Goal: Task Accomplishment & Management: Use online tool/utility

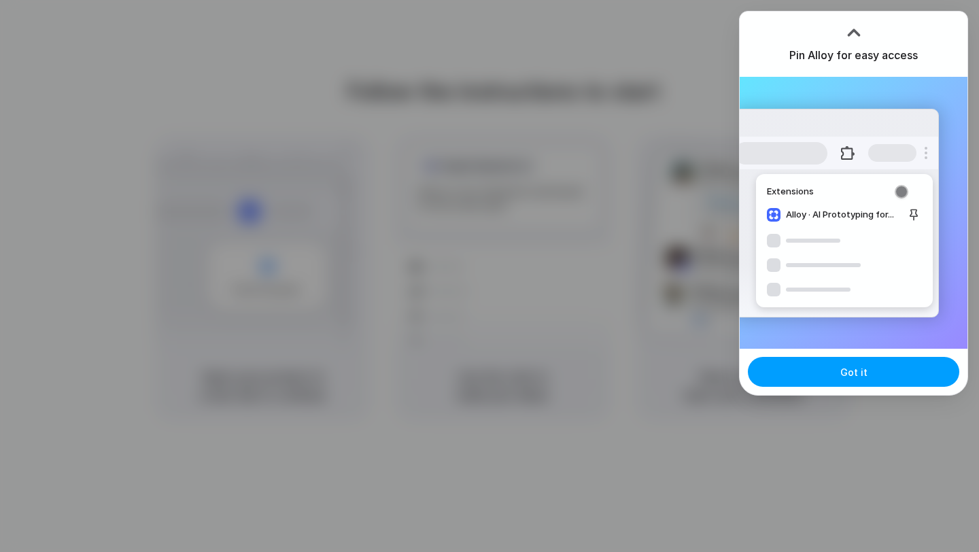
click at [828, 376] on button "Got it" at bounding box center [854, 372] width 212 height 30
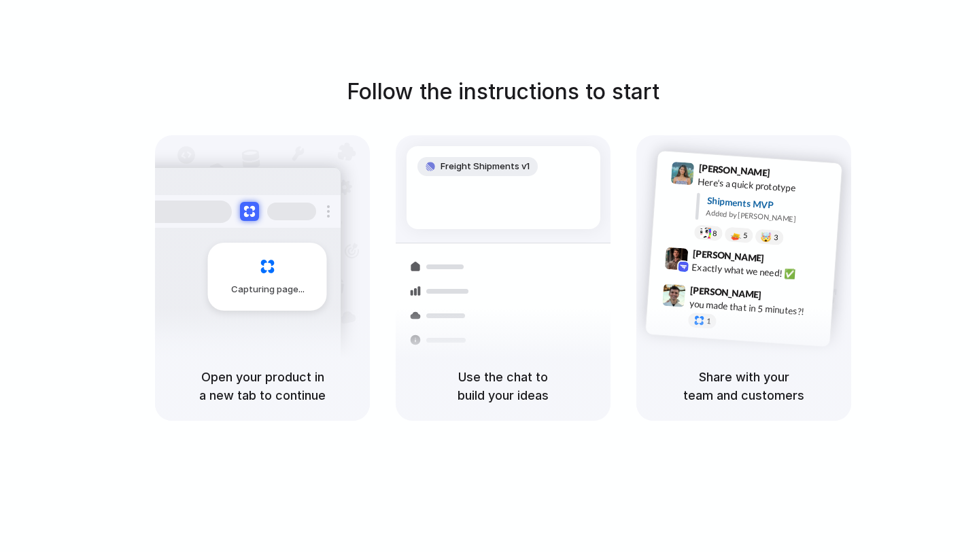
click at [269, 363] on div "Open your product in a new tab to continue" at bounding box center [262, 386] width 215 height 69
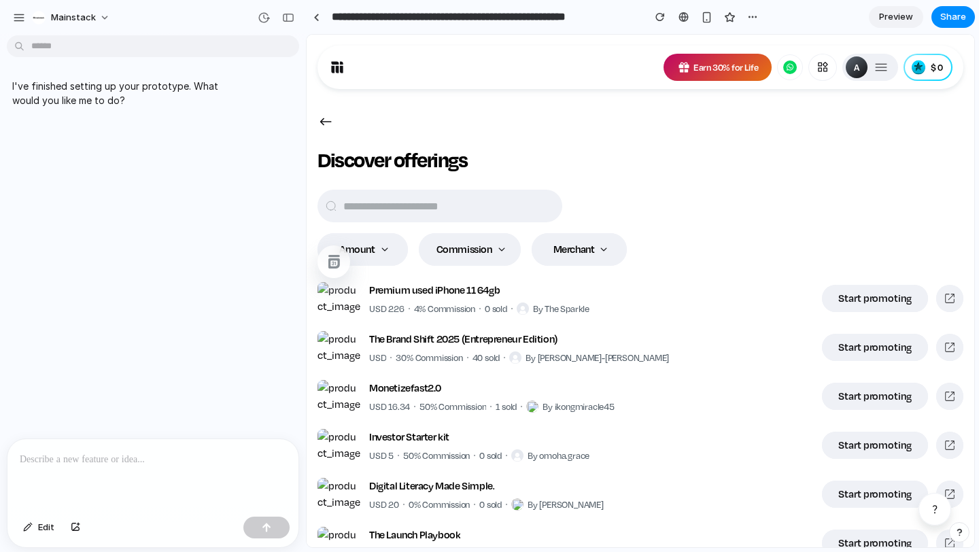
click at [146, 465] on div at bounding box center [152, 475] width 291 height 72
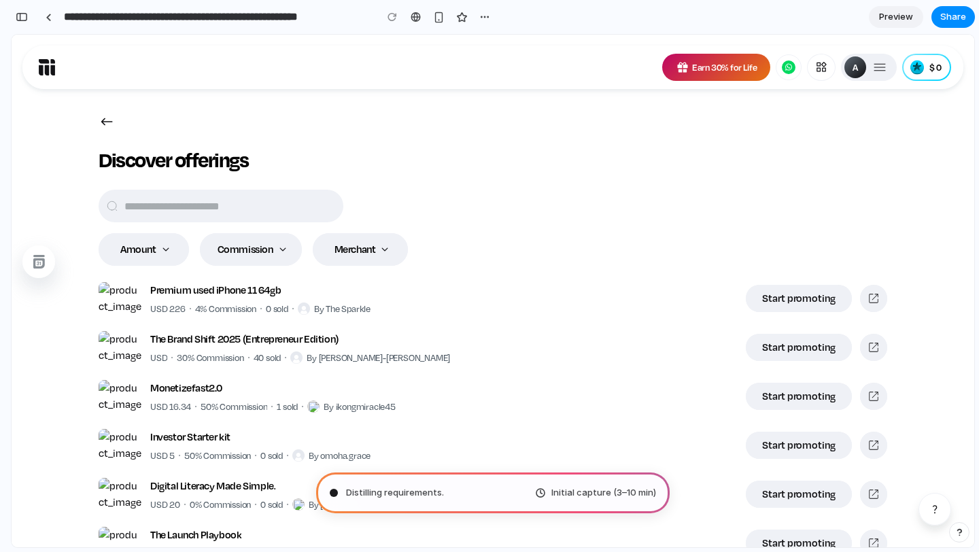
type input "**********"
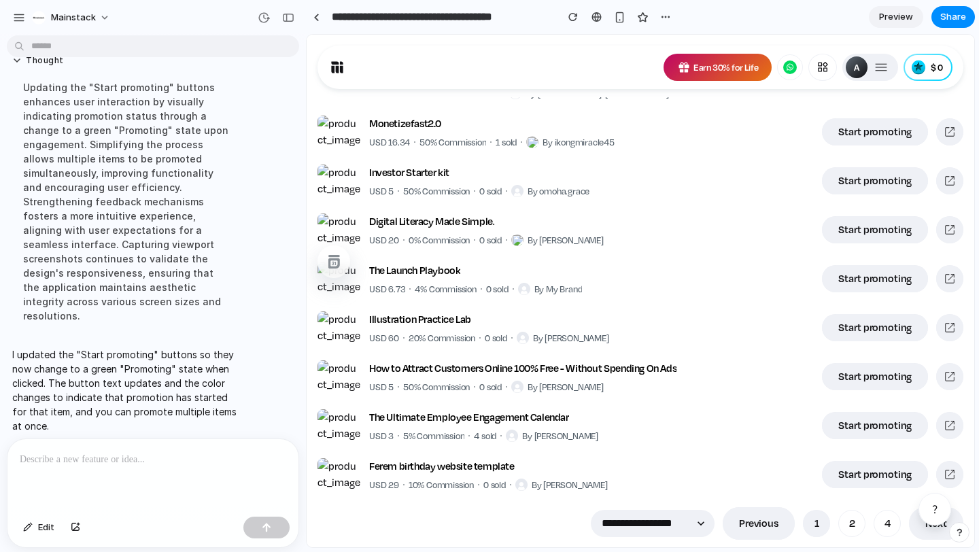
scroll to position [299, 0]
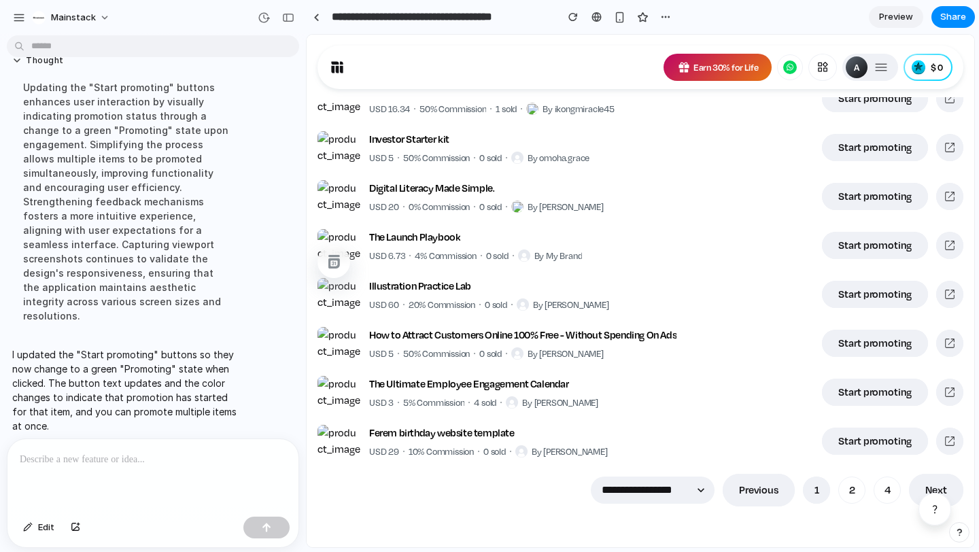
click at [634, 238] on div "The Launch Playbook USD 6.73 4% Commission 0 sold By My Brand" at bounding box center [566, 245] width 496 height 33
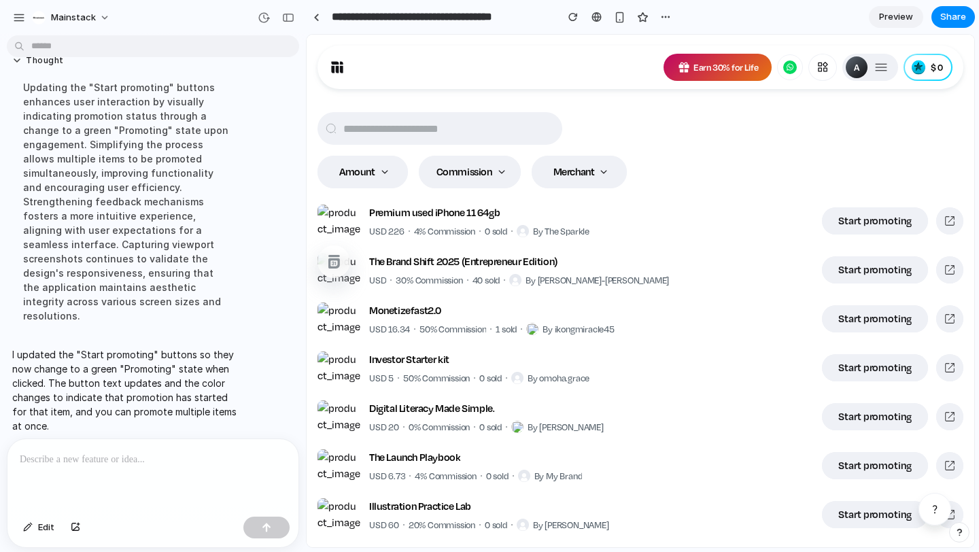
scroll to position [0, 0]
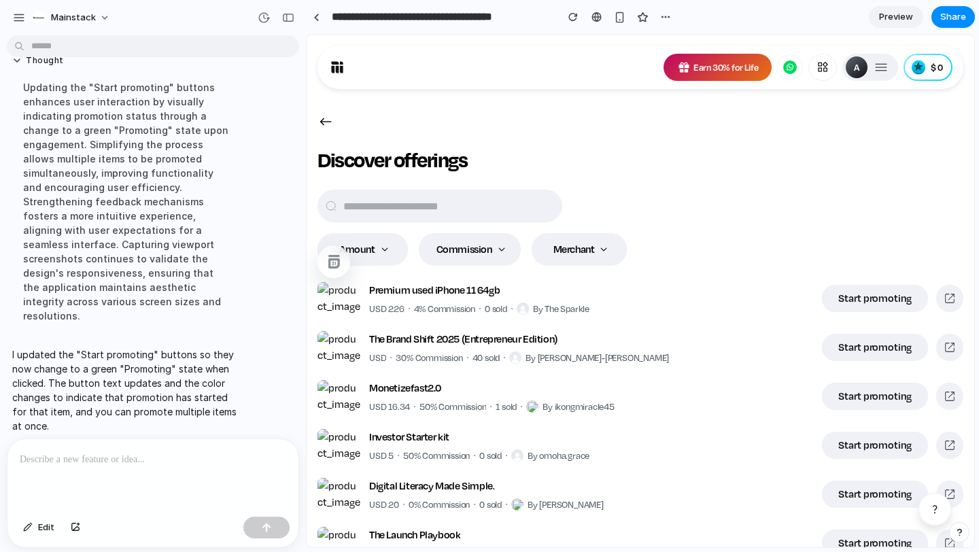
click at [155, 473] on div at bounding box center [152, 475] width 291 height 72
click at [889, 24] on link "Preview" at bounding box center [896, 17] width 54 height 22
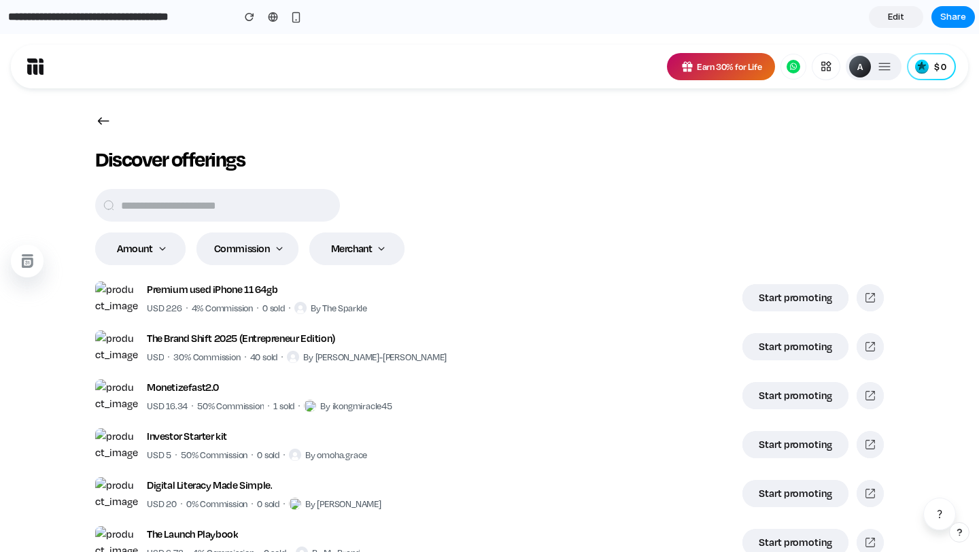
click at [777, 299] on div "Start promoting" at bounding box center [795, 298] width 73 height 14
click at [796, 302] on div "Promoting" at bounding box center [808, 298] width 48 height 14
click at [684, 243] on div "Amount Commission Merchant" at bounding box center [489, 249] width 789 height 33
click at [964, 20] on span "Share" at bounding box center [954, 17] width 26 height 14
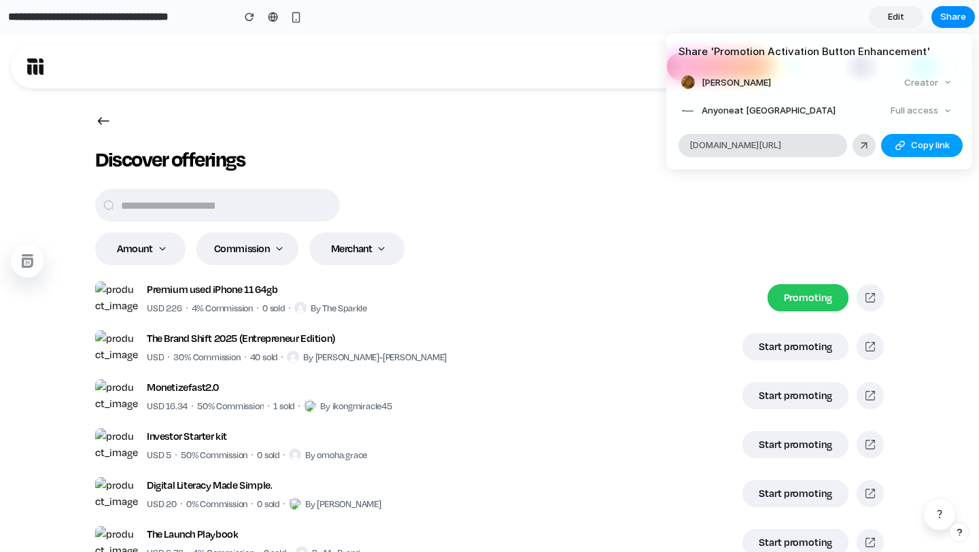
click at [928, 148] on span "Copy link" at bounding box center [930, 146] width 39 height 14
click at [919, 113] on div "Full access" at bounding box center [922, 110] width 72 height 19
click at [898, 144] on div "button" at bounding box center [900, 145] width 11 height 11
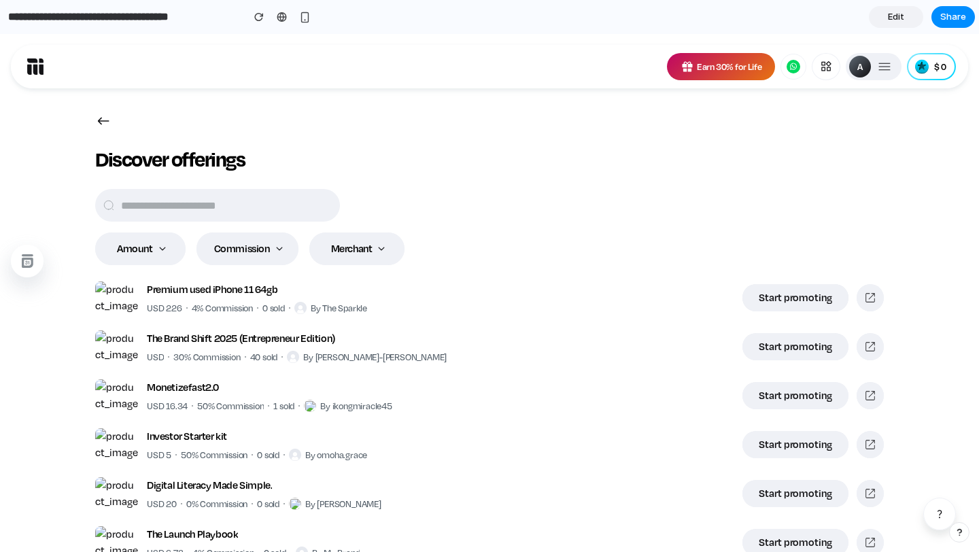
click at [812, 306] on button "Start promoting" at bounding box center [796, 297] width 106 height 27
click at [784, 346] on div "Start promoting" at bounding box center [795, 347] width 73 height 14
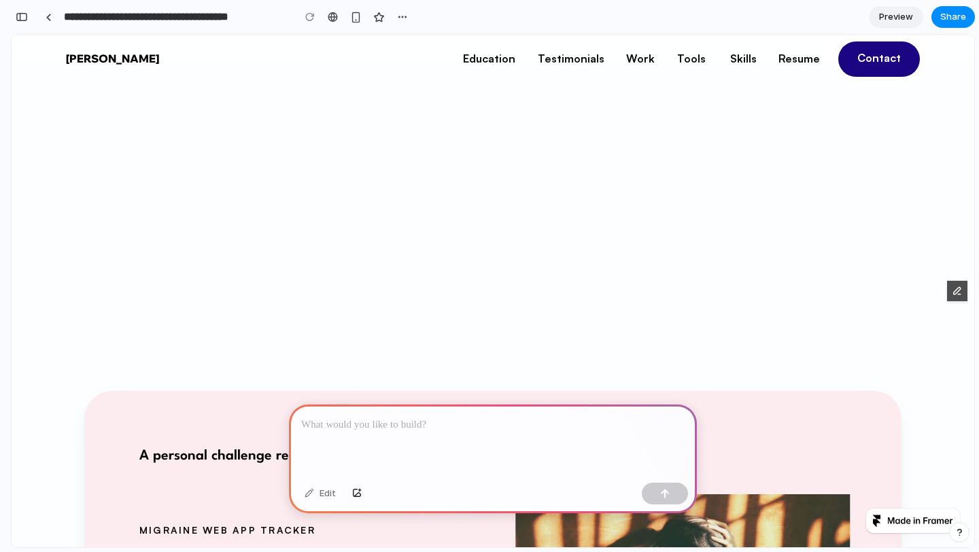
scroll to position [1217, 0]
